Goal: Task Accomplishment & Management: Use online tool/utility

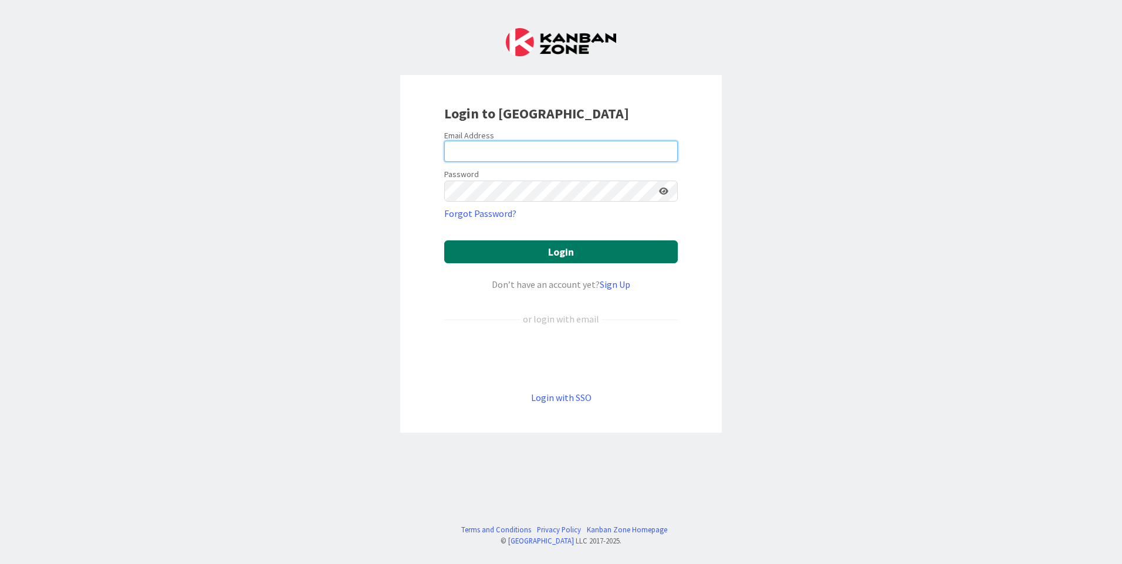
type input "[EMAIL_ADDRESS][DOMAIN_NAME]"
click at [576, 248] on button "Login" at bounding box center [561, 252] width 234 height 23
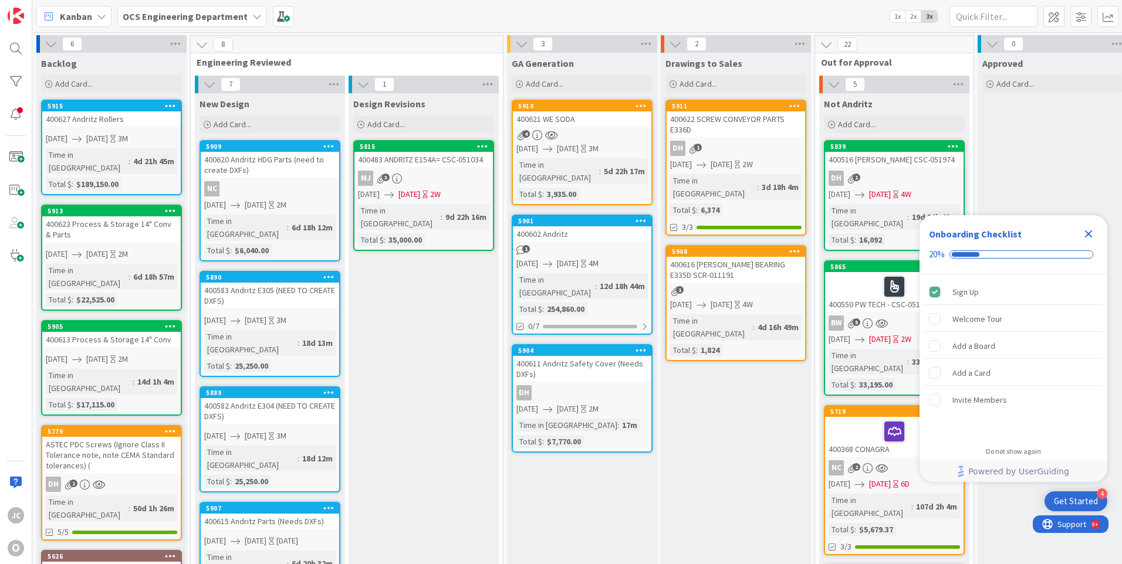
click at [1091, 232] on icon "Close Checklist" at bounding box center [1089, 235] width 8 height 8
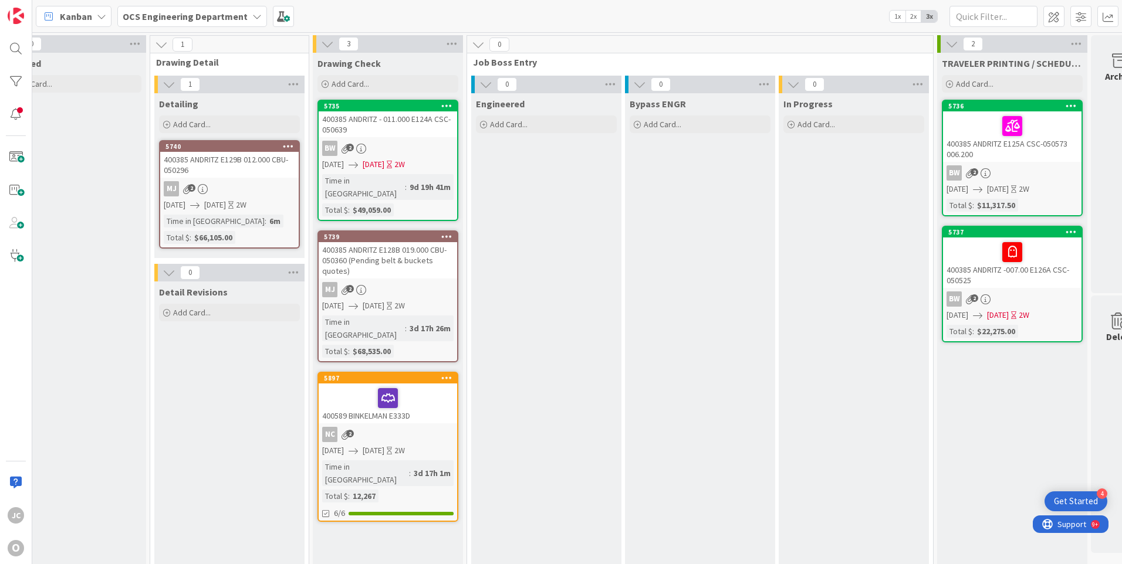
scroll to position [0, 1022]
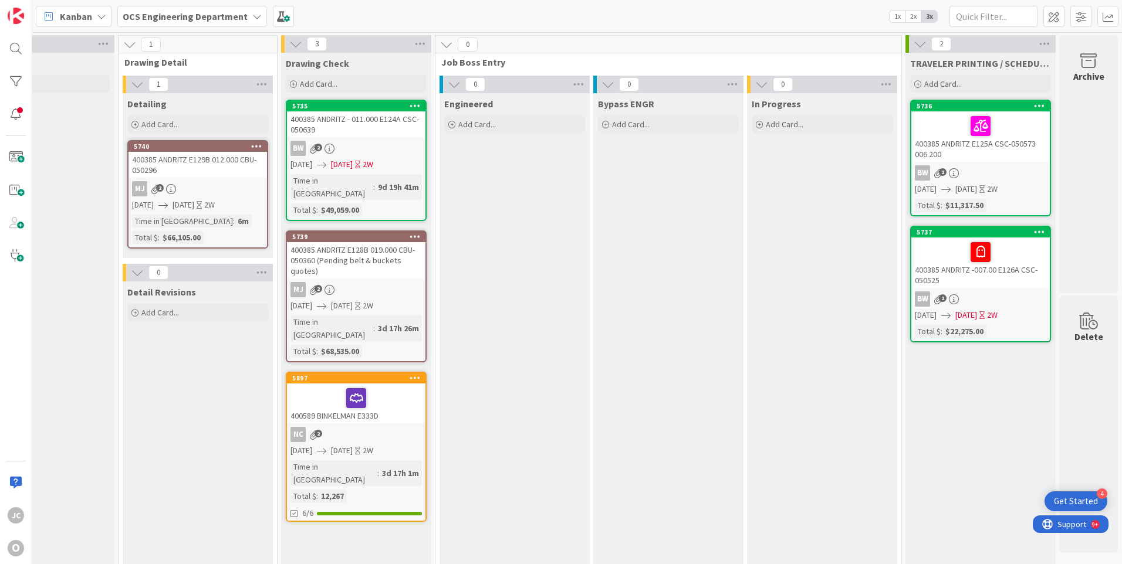
drag, startPoint x: 547, startPoint y: 559, endPoint x: 56, endPoint y: 6, distance: 739.4
click at [602, 124] on icon at bounding box center [605, 124] width 7 height 7
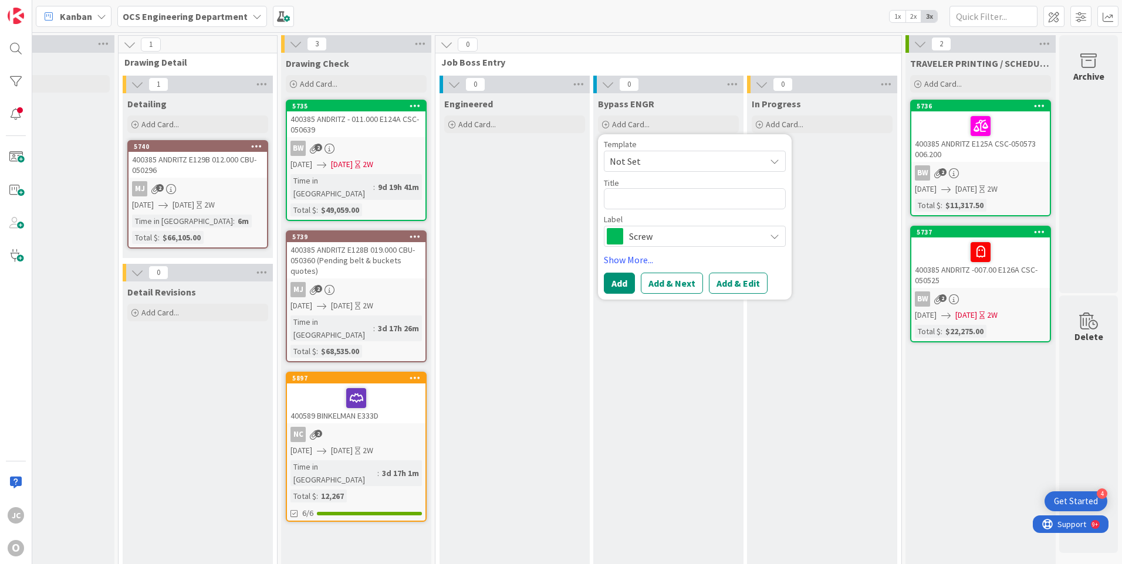
type textarea "x"
type textarea "4"
type textarea "x"
type textarea "40"
type textarea "x"
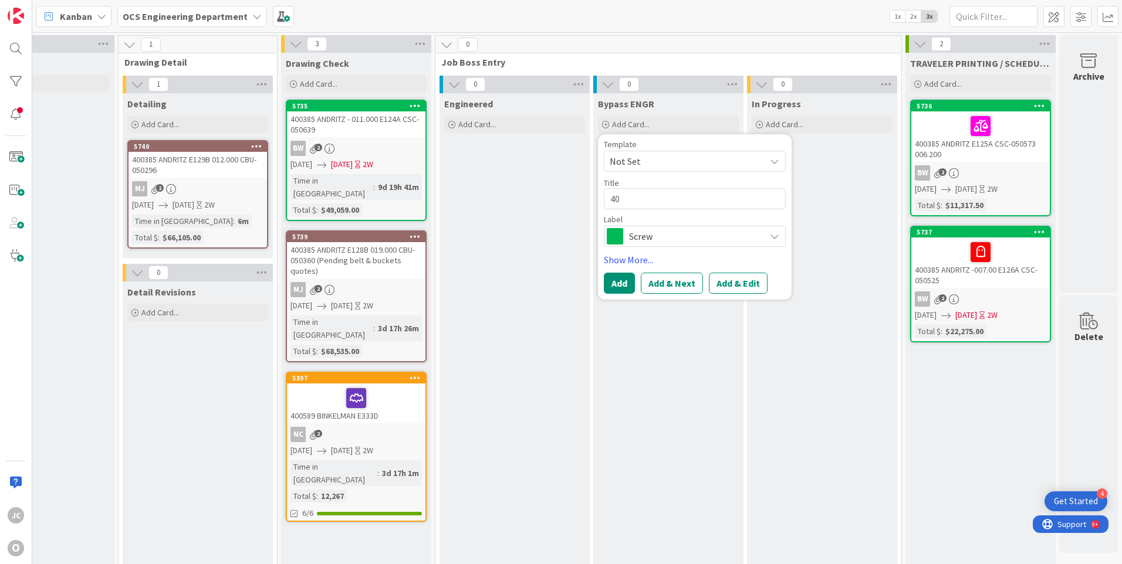
type textarea "400"
type textarea "x"
type textarea "4006"
type textarea "x"
type textarea "40062"
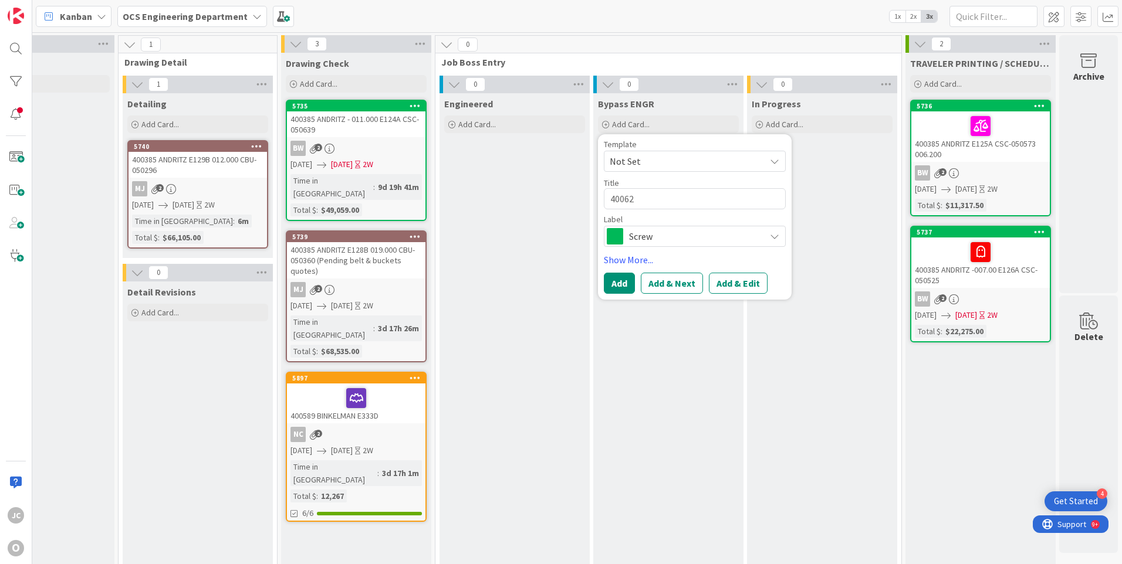
type textarea "x"
type textarea "400629"
type textarea "x"
type textarea "400629"
type textarea "x"
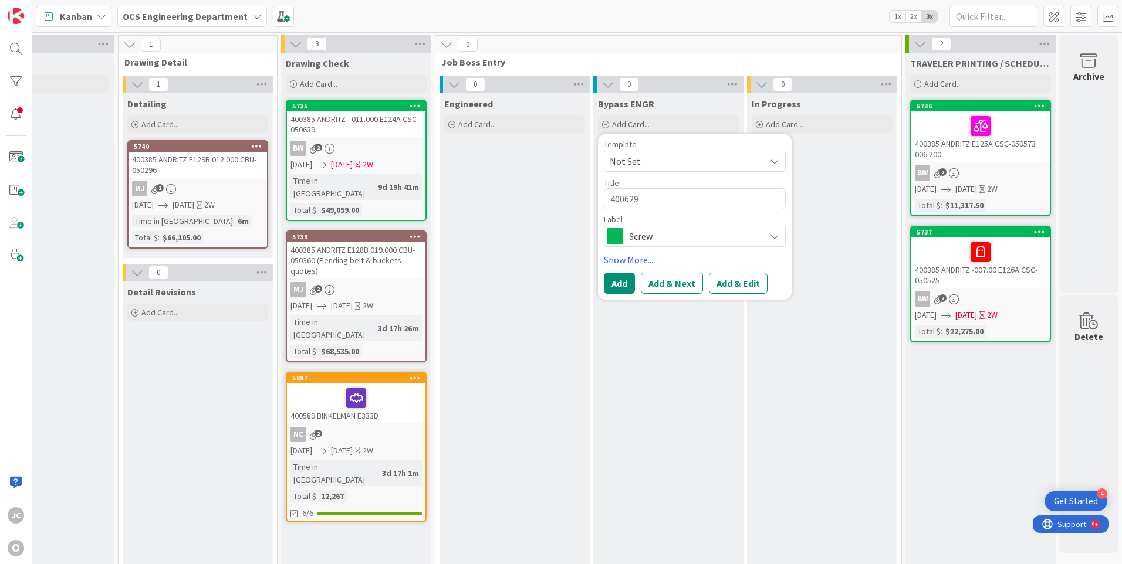
type textarea "400629 D"
type textarea "x"
type textarea "400629 DA"
type textarea "x"
type textarea "400629 [PERSON_NAME]"
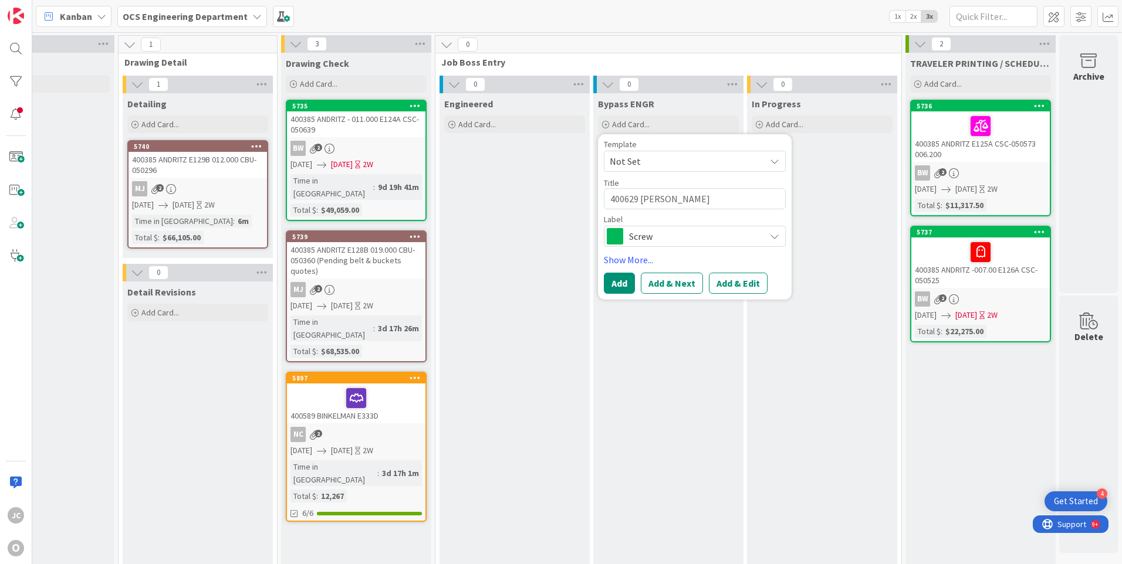
type textarea "x"
type textarea "400629 DANN"
type textarea "x"
type textarea "400629 [PERSON_NAME]"
type textarea "x"
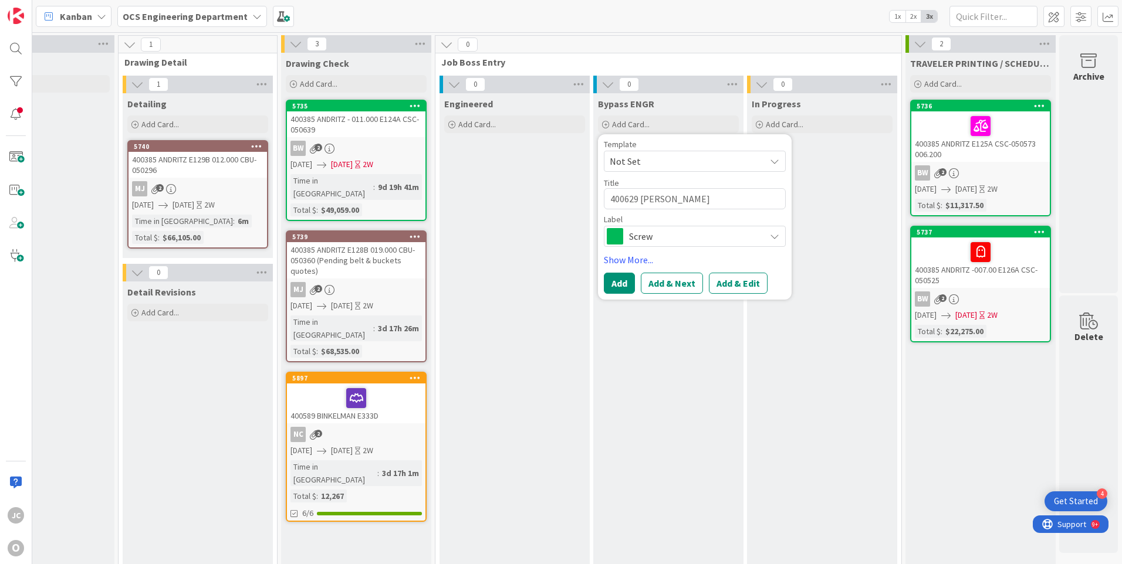
type textarea "400629 [PERSON_NAME]"
type textarea "x"
type textarea "400629 [PERSON_NAME]"
click at [671, 236] on span "Screw" at bounding box center [694, 236] width 130 height 16
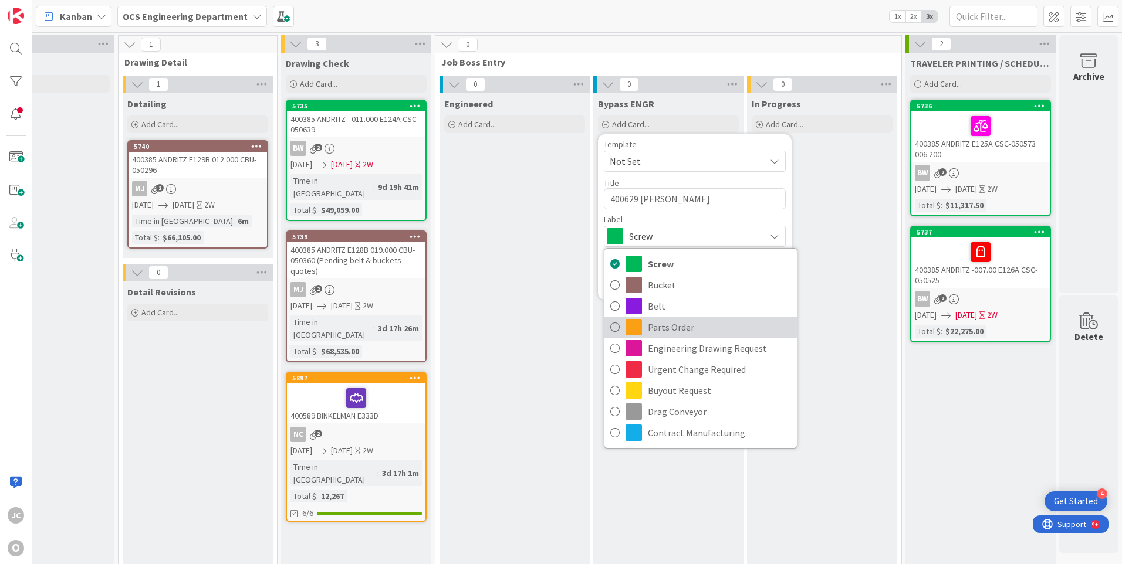
click at [648, 324] on span "Parts Order" at bounding box center [719, 328] width 143 height 18
type textarea "x"
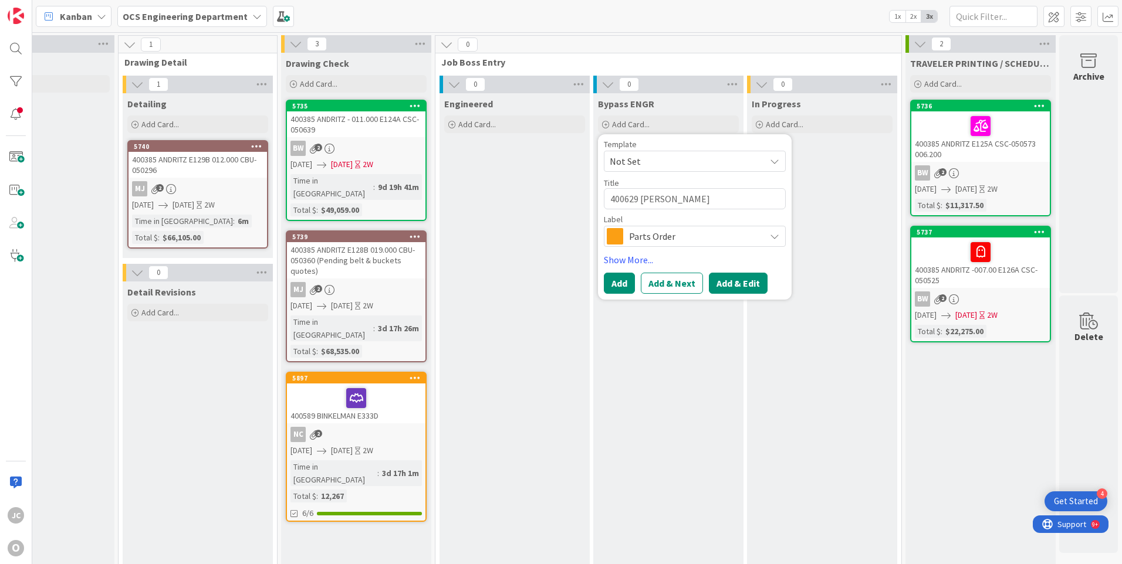
click at [710, 283] on button "Add & Edit" at bounding box center [738, 283] width 59 height 21
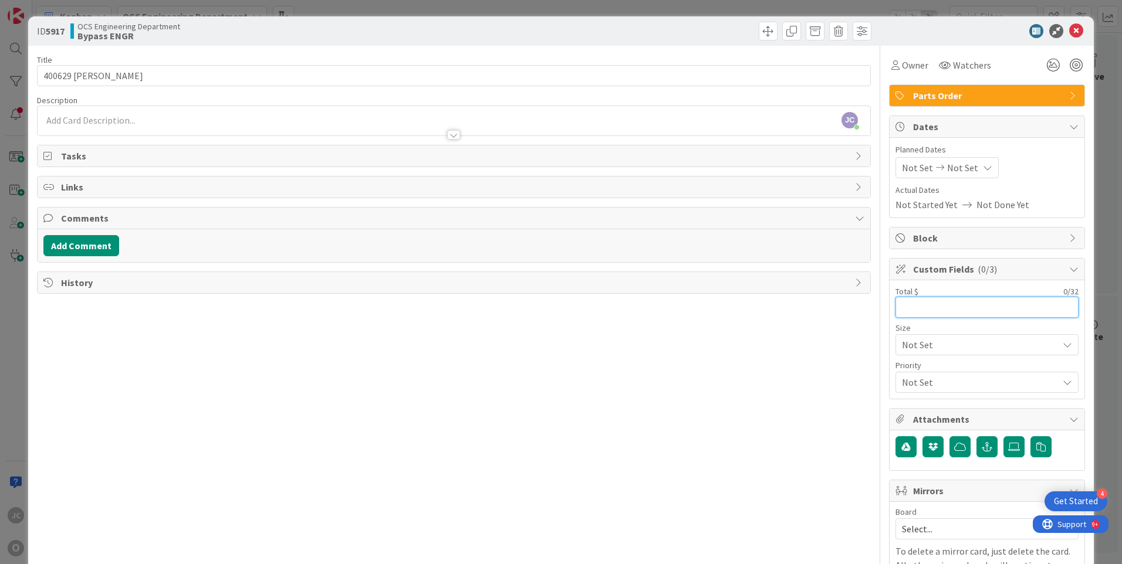
click at [903, 306] on input "text" at bounding box center [986, 307] width 183 height 21
type input "403.50"
click at [958, 63] on span "Watchers" at bounding box center [972, 65] width 38 height 14
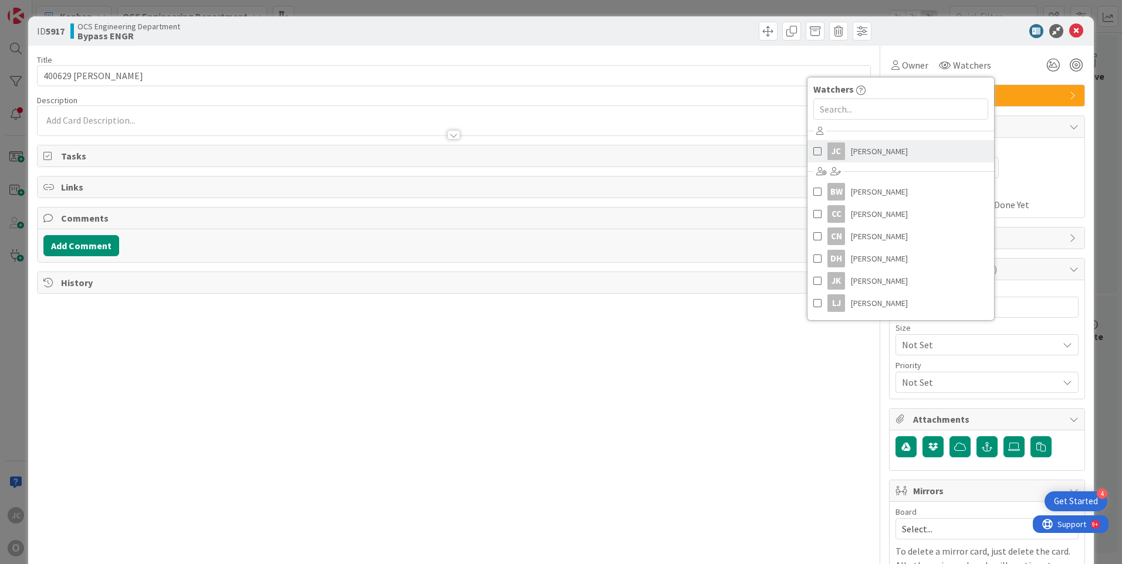
click at [858, 148] on span "[PERSON_NAME]" at bounding box center [879, 152] width 57 height 18
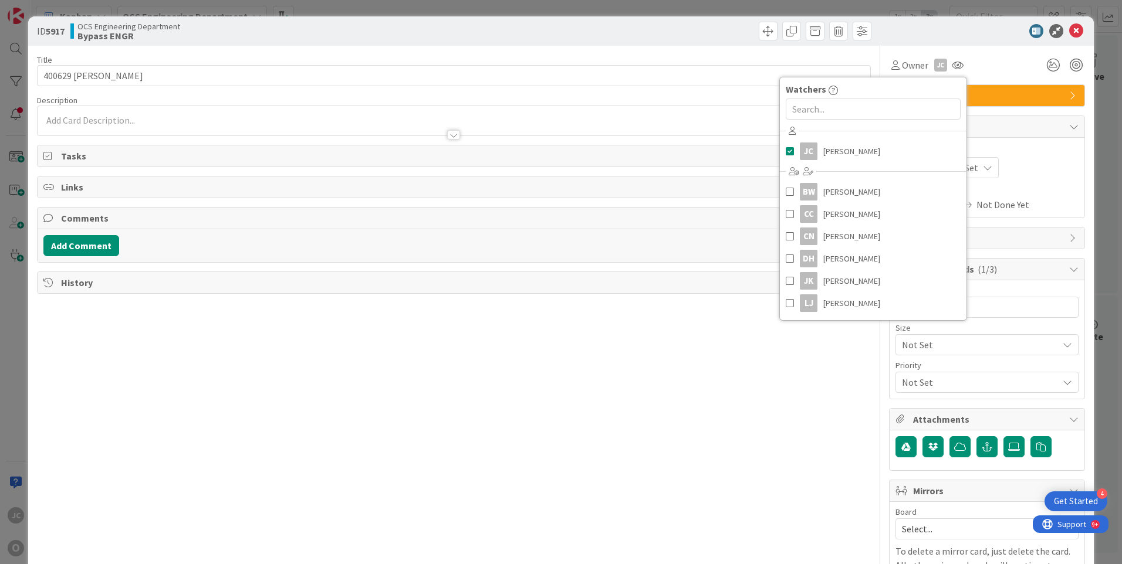
click at [1032, 175] on div "Not Set Not Set" at bounding box center [986, 167] width 183 height 21
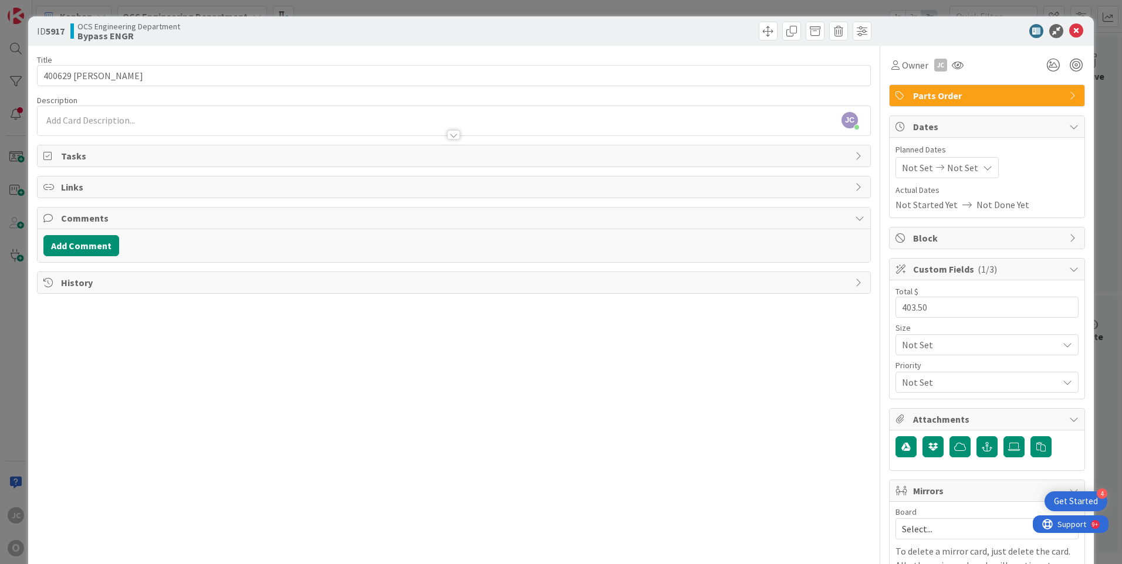
click at [907, 165] on span "Not Set" at bounding box center [917, 168] width 31 height 14
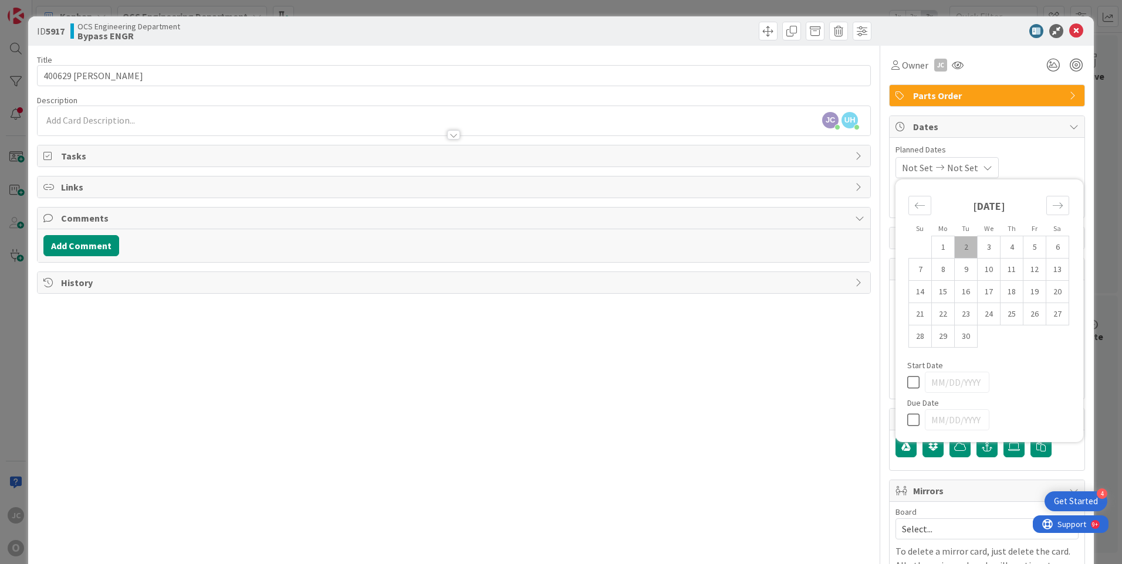
click at [962, 245] on td "2" at bounding box center [966, 247] width 23 height 22
type input "[DATE]"
click at [985, 167] on icon at bounding box center [984, 167] width 9 height 9
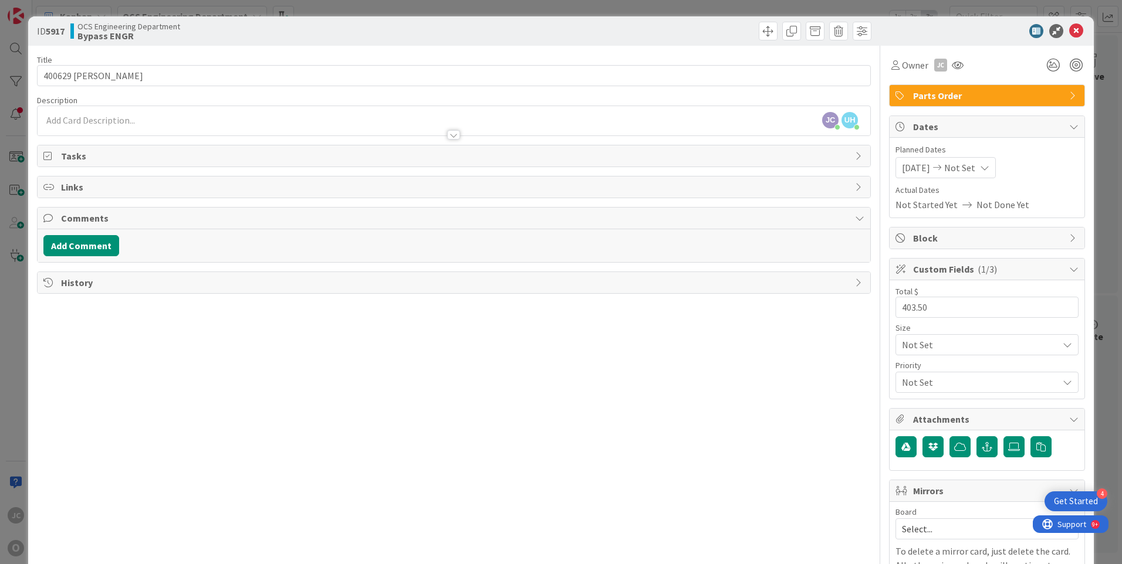
click at [989, 167] on icon at bounding box center [984, 167] width 9 height 9
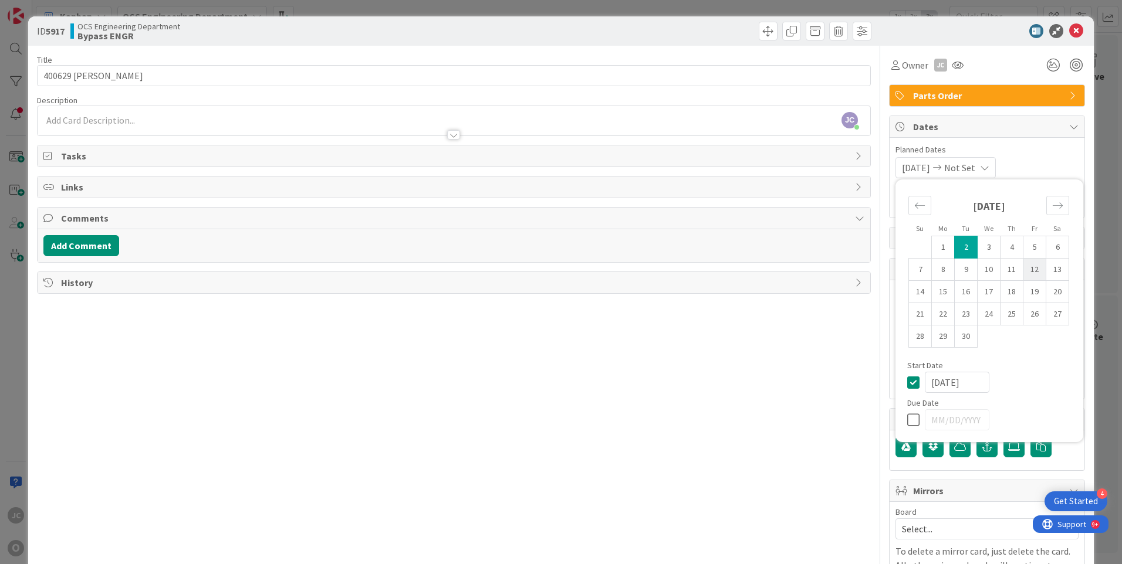
click at [1030, 269] on td "12" at bounding box center [1034, 270] width 23 height 22
type input "[DATE]"
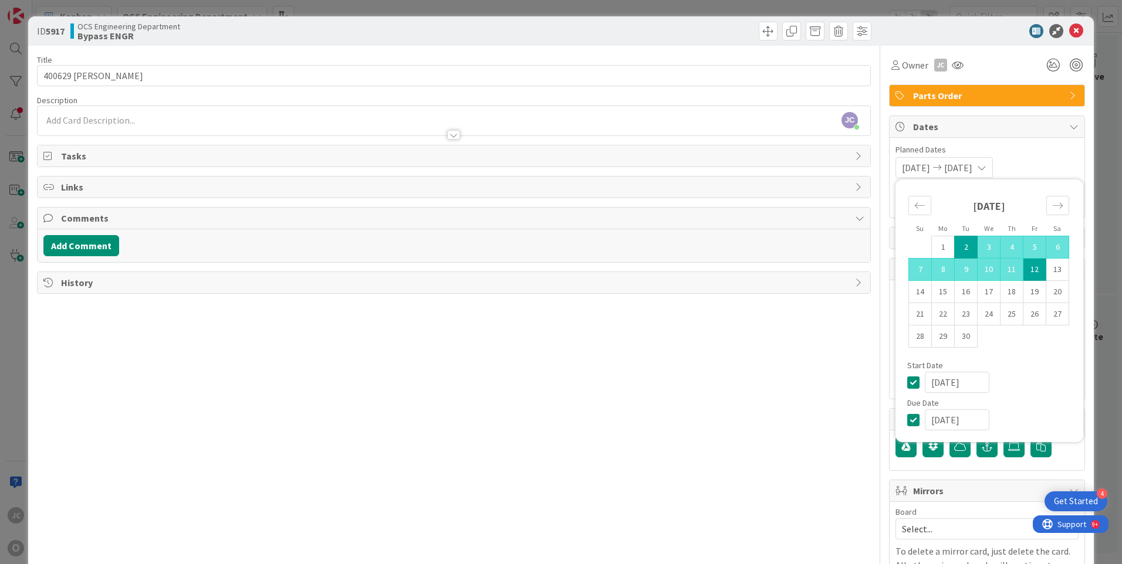
click at [799, 368] on div "Title 14 / 128 400629 [PERSON_NAME] Description [PERSON_NAME] just joined Owner…" at bounding box center [454, 335] width 834 height 579
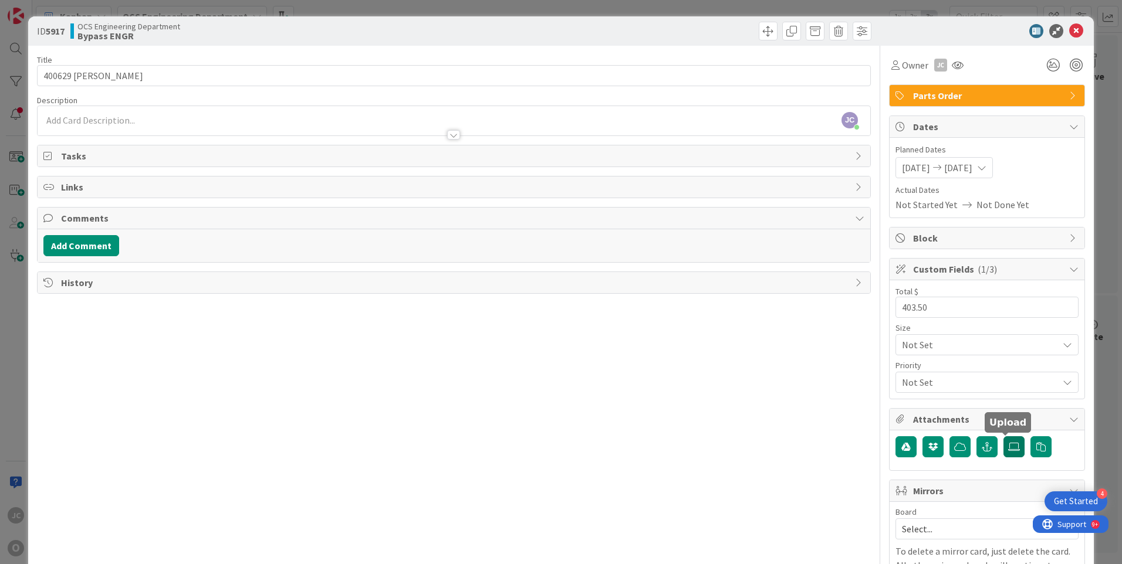
click at [1008, 449] on icon at bounding box center [1014, 446] width 12 height 9
click at [1003, 437] on input "file" at bounding box center [1003, 437] width 0 height 0
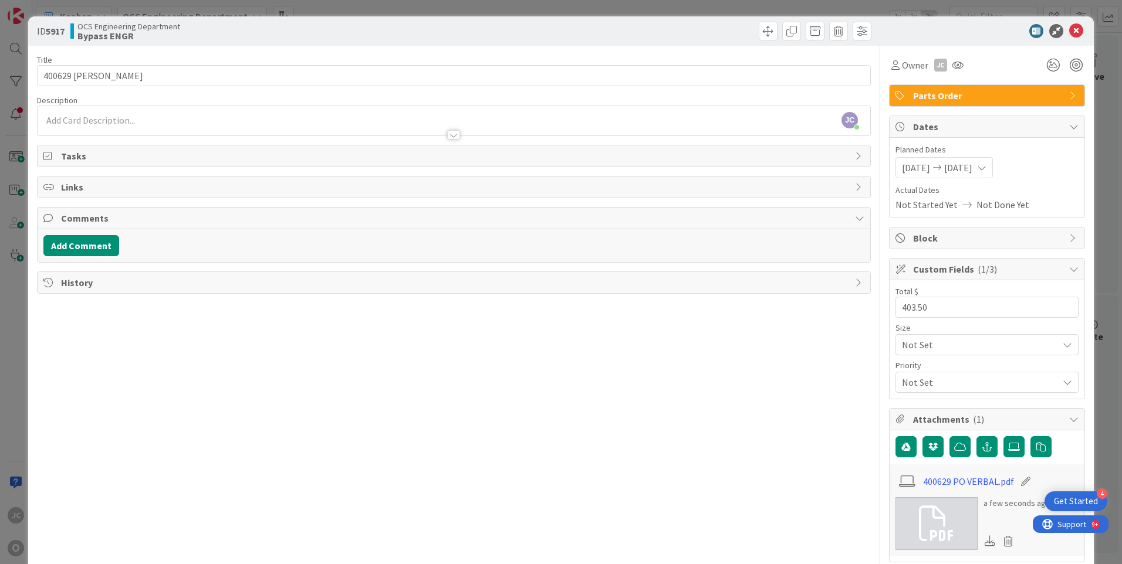
click at [422, 323] on div "Title 14 / 128 400629 [PERSON_NAME] Description [PERSON_NAME] just joined Owner…" at bounding box center [454, 381] width 834 height 670
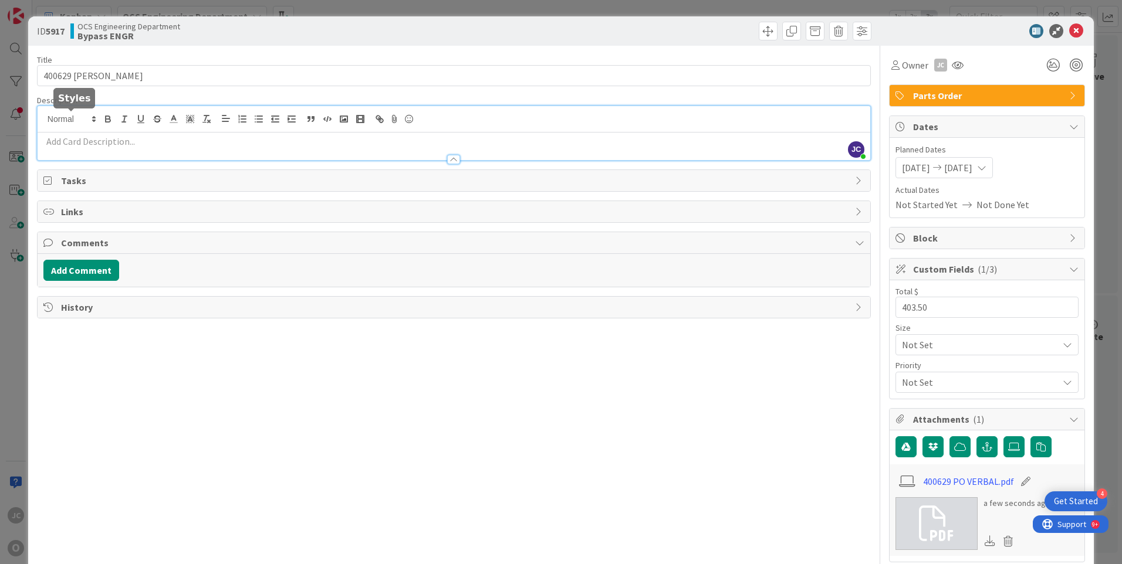
click at [77, 113] on div "[PERSON_NAME] just joined" at bounding box center [454, 133] width 833 height 54
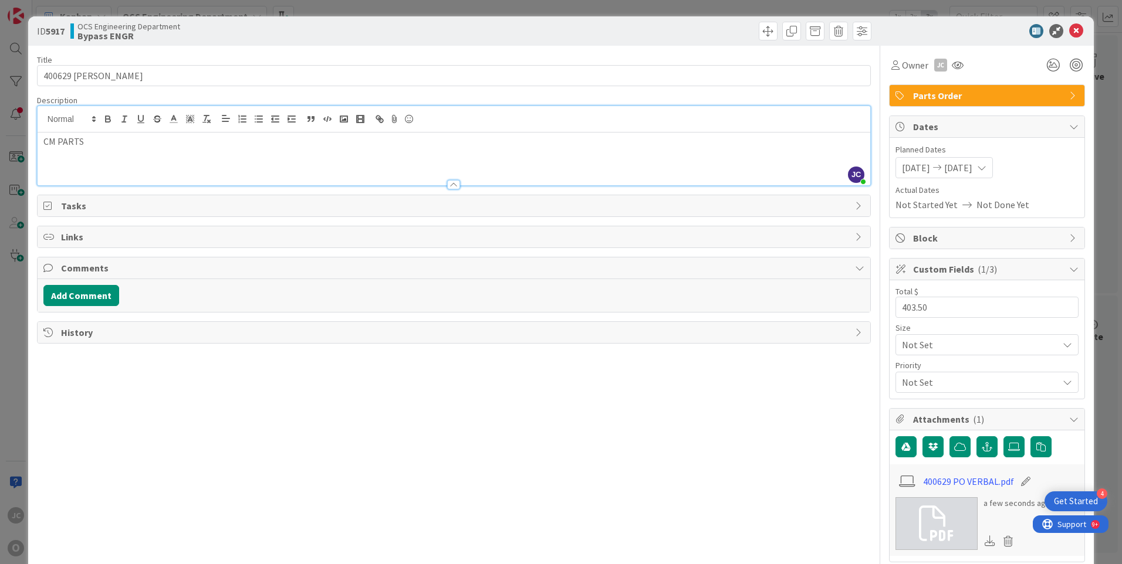
click at [509, 408] on div "Title 14 / 128 400629 [PERSON_NAME] Description [PERSON_NAME] just joined CM PA…" at bounding box center [454, 381] width 834 height 670
